Goal: Check status: Check status

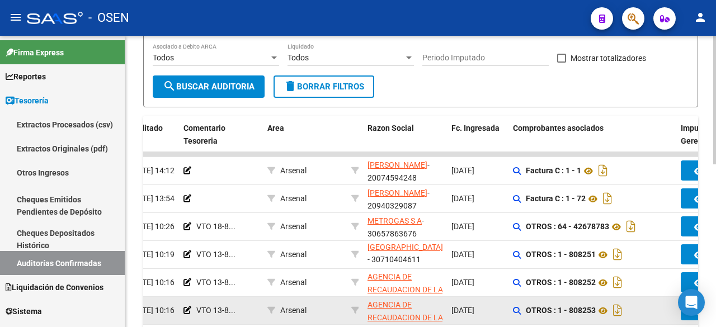
scroll to position [369, 0]
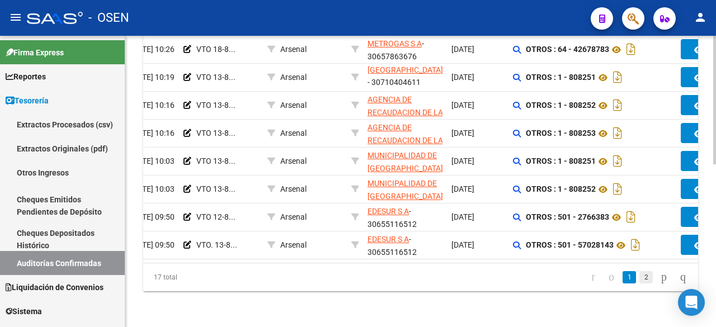
click at [639, 280] on link "2" at bounding box center [645, 277] width 13 height 12
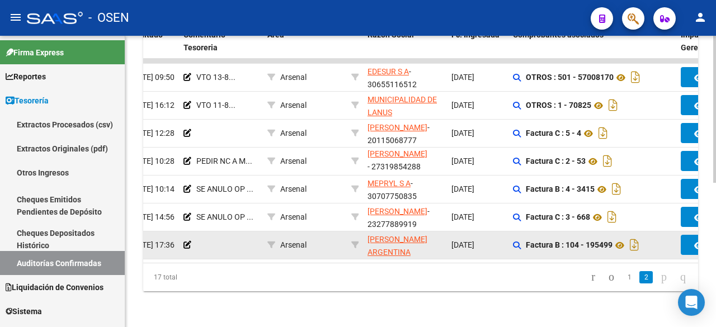
scroll to position [285, 0]
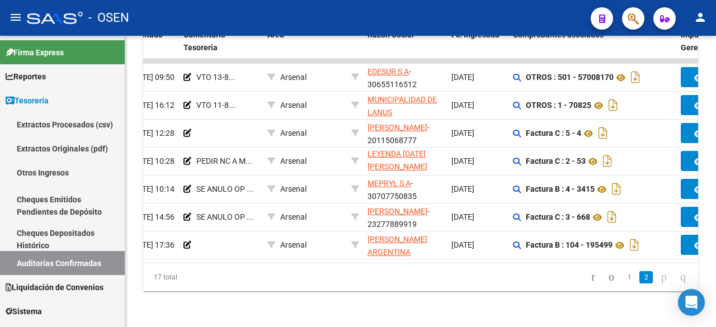
click at [622, 277] on link "1" at bounding box center [628, 277] width 13 height 12
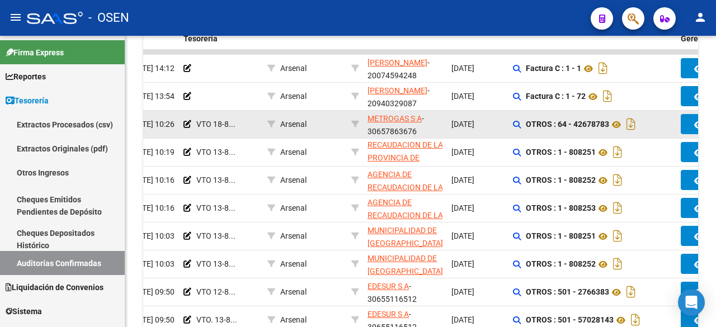
scroll to position [40, 0]
drag, startPoint x: 196, startPoint y: 128, endPoint x: 236, endPoint y: 128, distance: 40.3
click at [236, 128] on div "VTO 18-8..." at bounding box center [220, 124] width 75 height 13
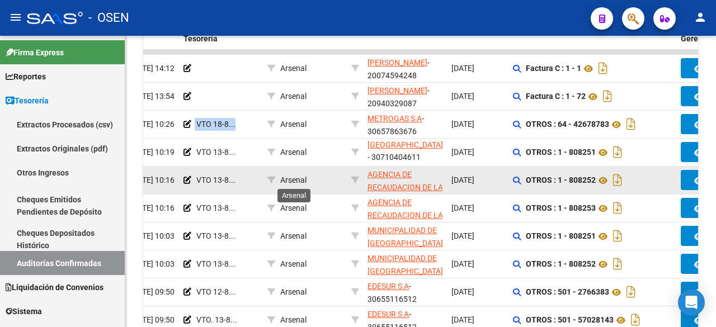
scroll to position [369, 0]
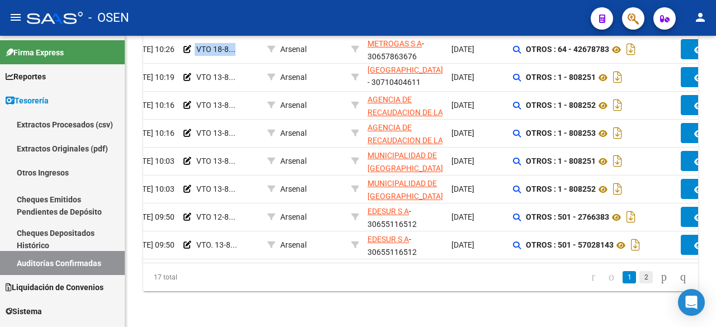
click at [639, 273] on link "2" at bounding box center [645, 277] width 13 height 12
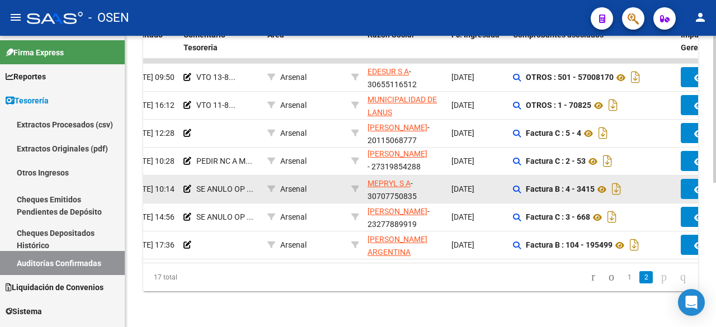
scroll to position [285, 0]
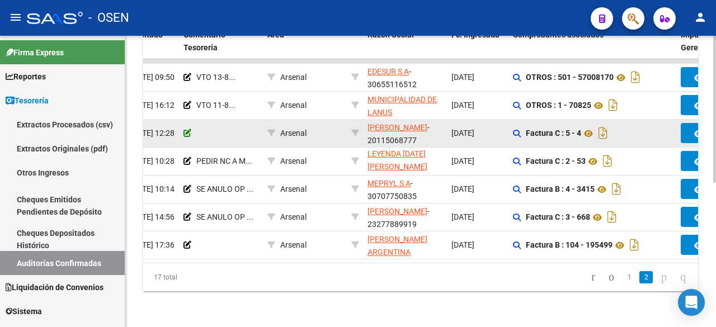
click at [187, 129] on icon at bounding box center [187, 133] width 8 height 8
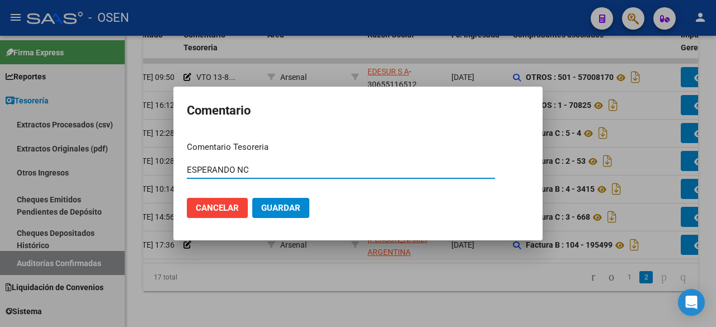
type input "ESPERANDO NC"
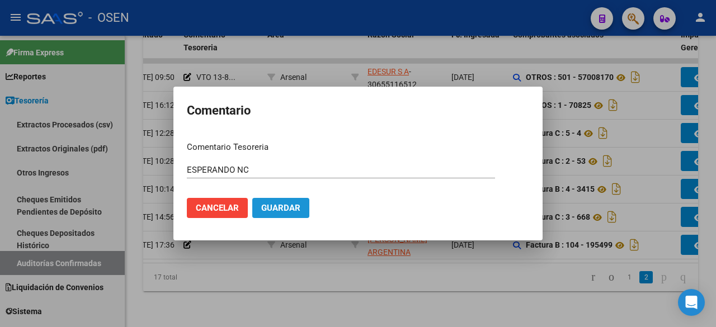
click at [304, 204] on button "Guardar" at bounding box center [280, 208] width 57 height 20
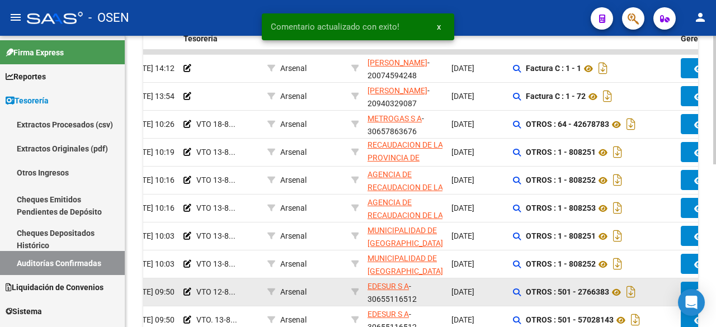
scroll to position [40, 0]
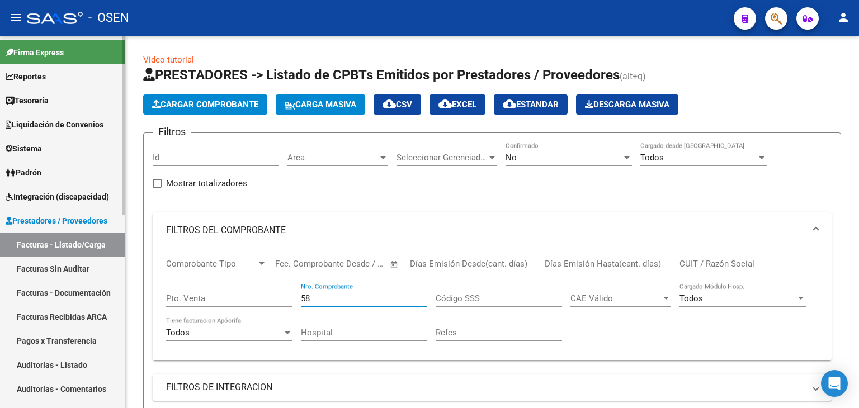
scroll to position [372, 0]
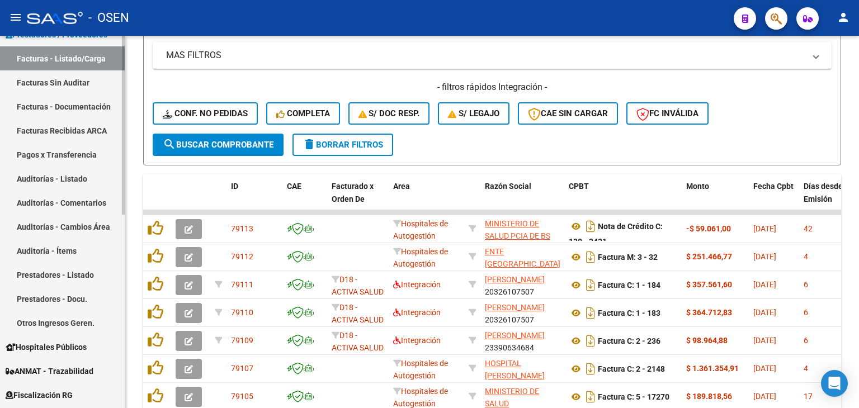
drag, startPoint x: 58, startPoint y: 80, endPoint x: 56, endPoint y: 62, distance: 18.5
click at [58, 80] on link "Facturas Sin Auditar" at bounding box center [62, 82] width 125 height 24
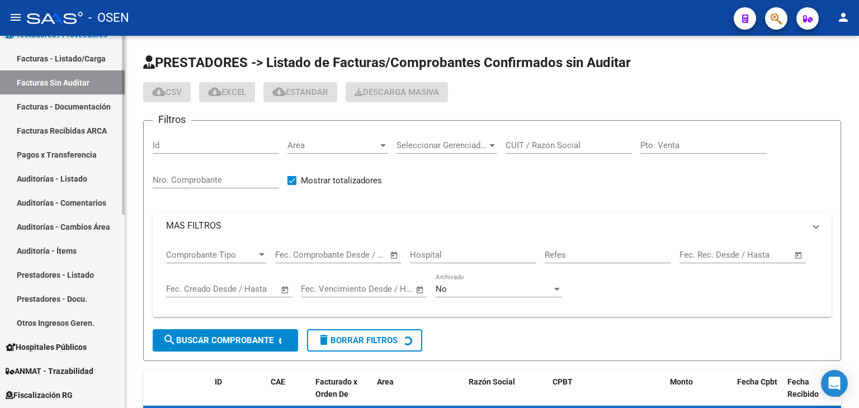
click at [56, 62] on link "Facturas - Listado/Carga" at bounding box center [62, 58] width 125 height 24
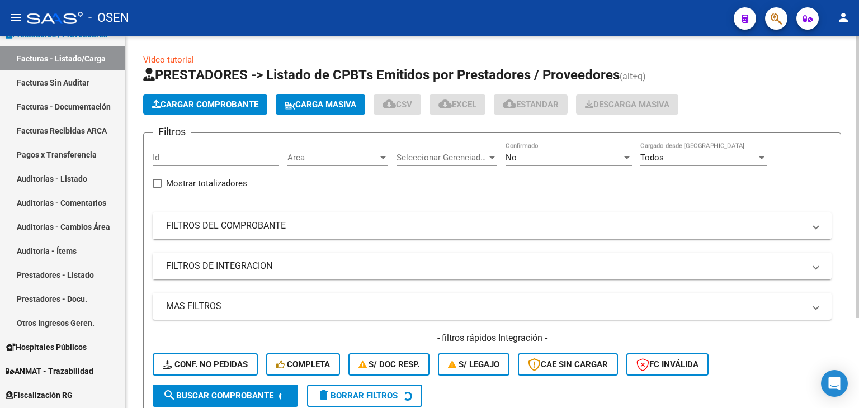
click at [277, 224] on mat-panel-title "FILTROS DEL COMPROBANTE" at bounding box center [485, 226] width 639 height 12
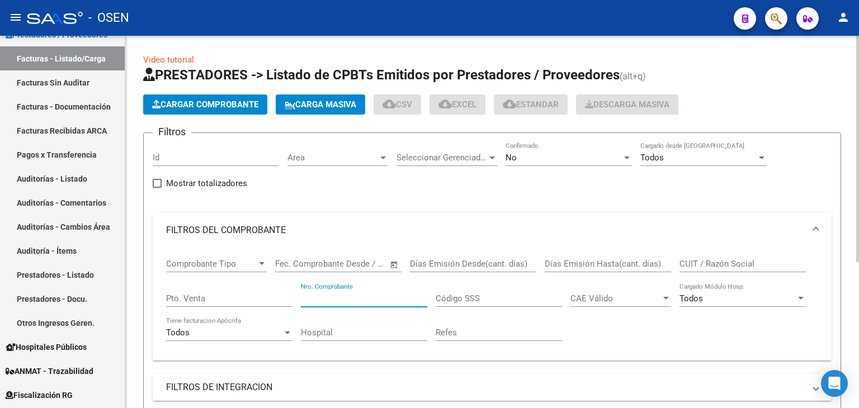
click at [372, 298] on input "Nro. Comprobante" at bounding box center [364, 299] width 126 height 10
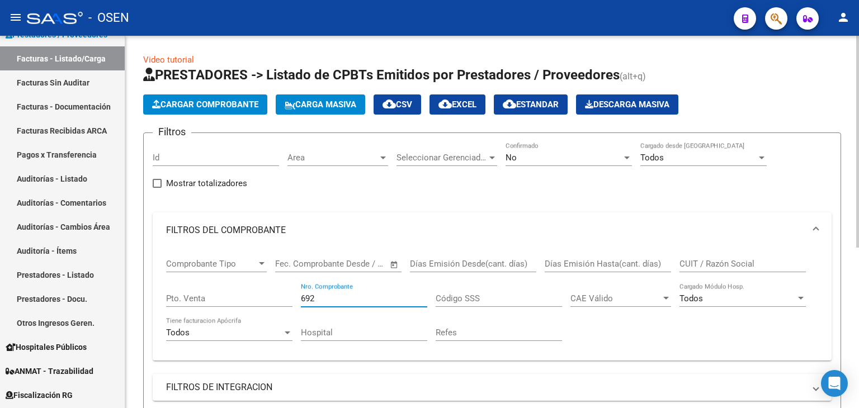
type input "692"
click at [542, 149] on div "No Confirmado" at bounding box center [568, 154] width 126 height 24
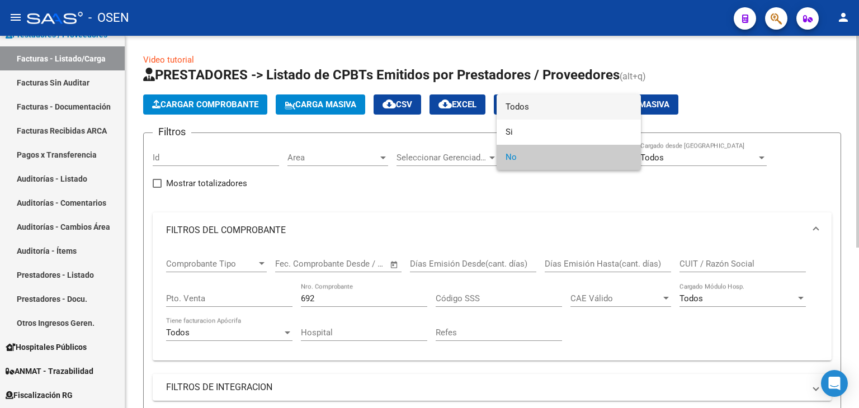
drag, startPoint x: 519, startPoint y: 110, endPoint x: 483, endPoint y: 143, distance: 49.1
click at [512, 110] on span "Todos" at bounding box center [568, 106] width 126 height 25
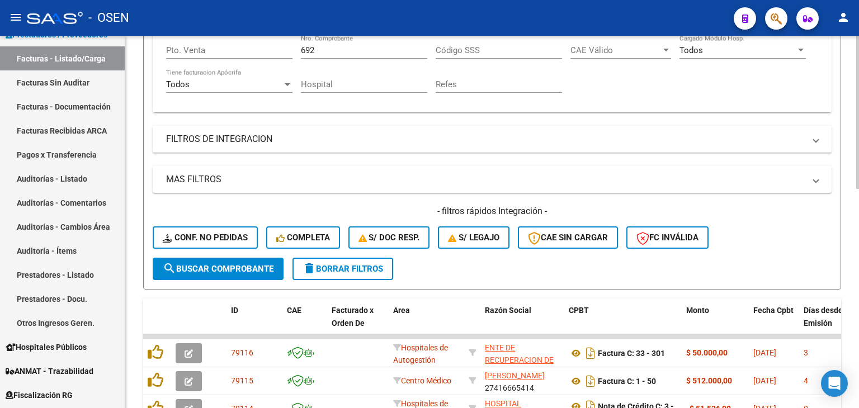
scroll to position [282, 0]
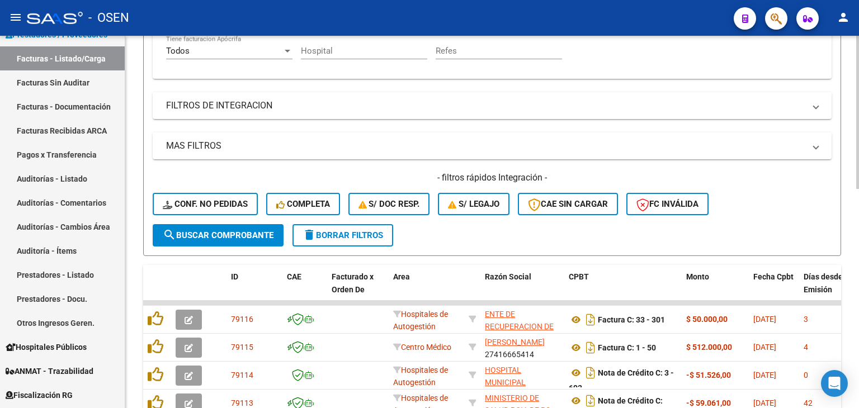
click at [237, 228] on button "search Buscar Comprobante" at bounding box center [218, 235] width 131 height 22
